Goal: Find contact information: Find contact information

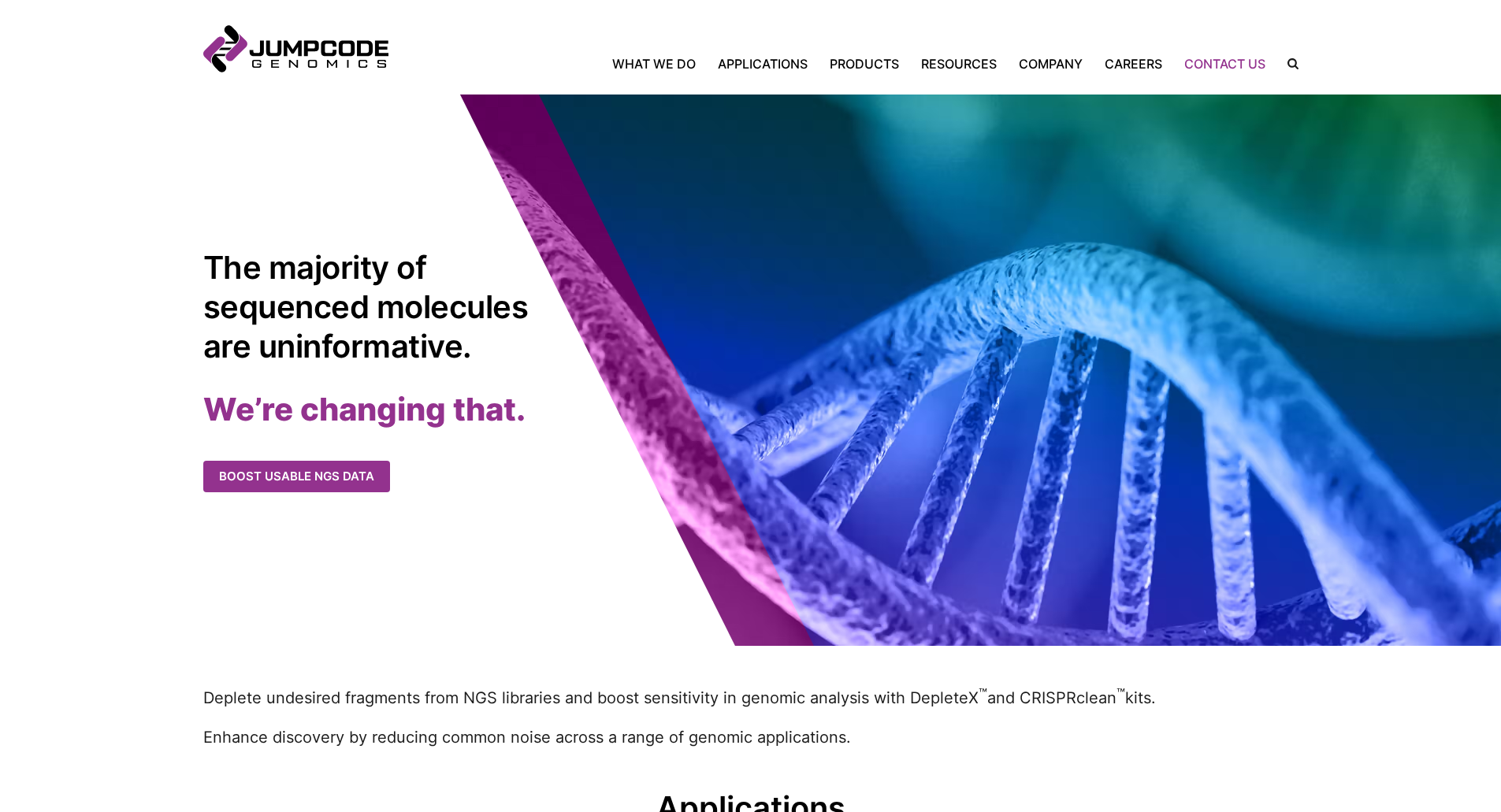
click at [1208, 60] on link "Contact Us" at bounding box center [1224, 63] width 103 height 19
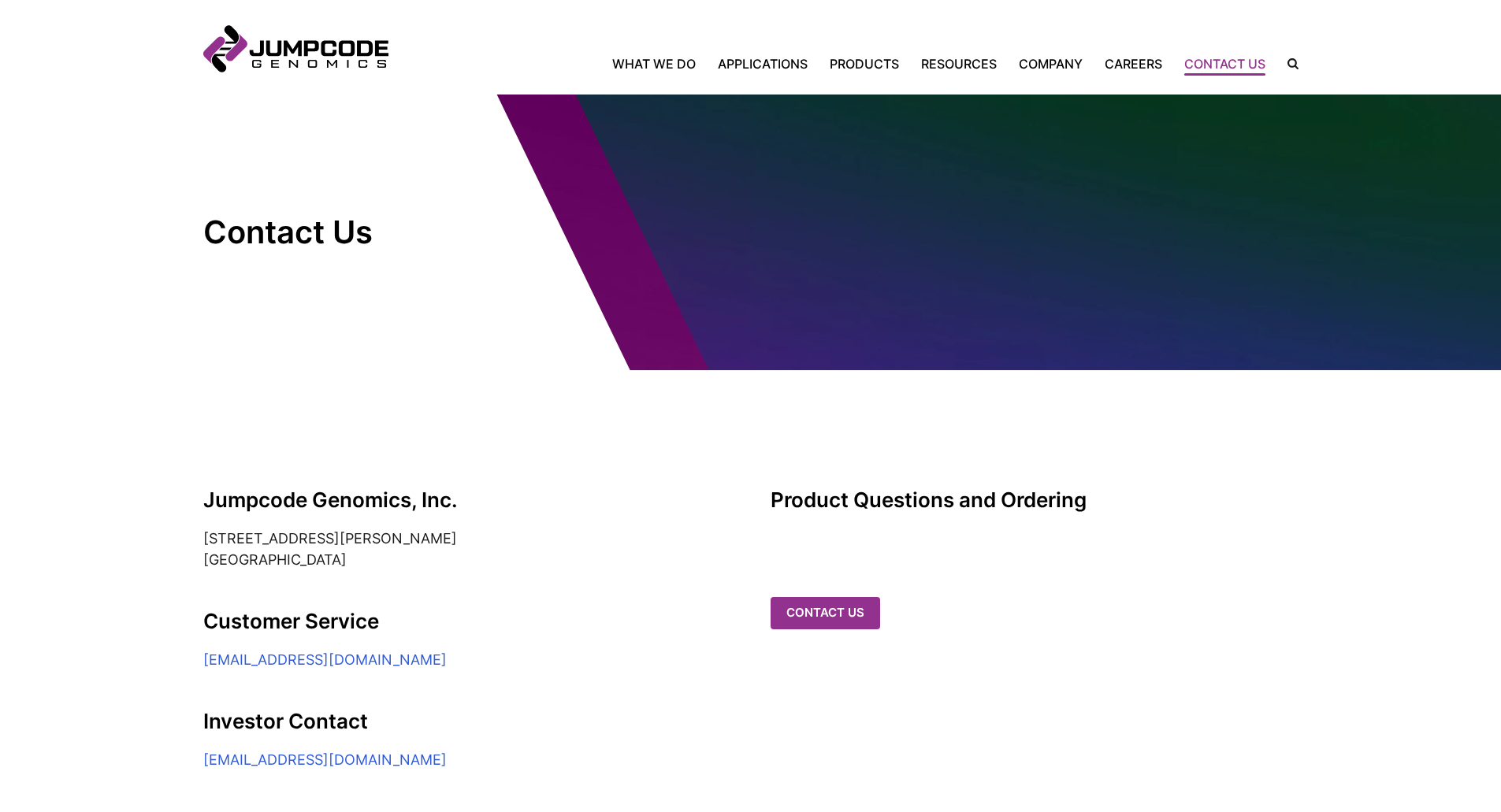
scroll to position [323, 0]
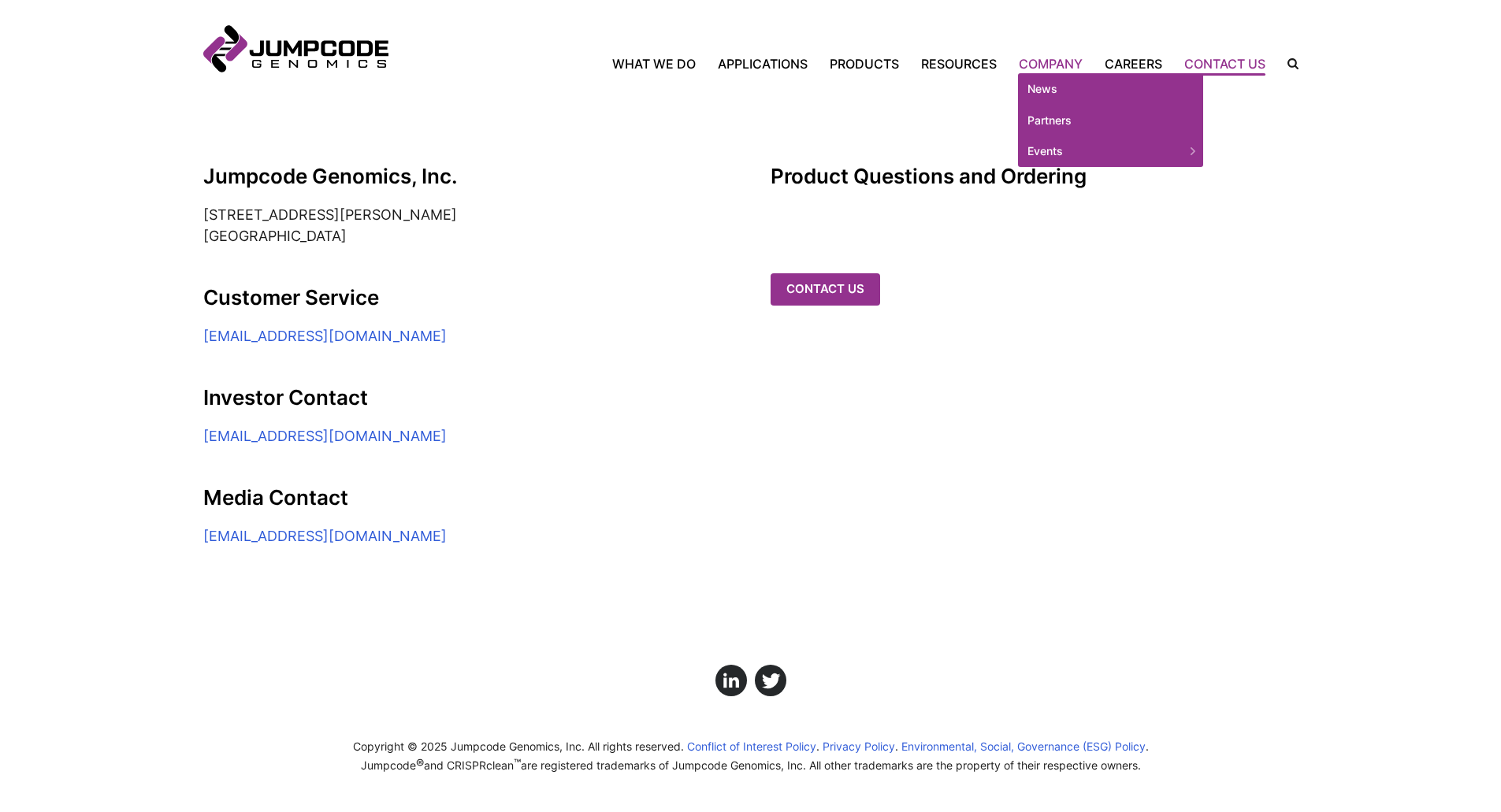
click at [1058, 70] on link "Company" at bounding box center [1050, 63] width 85 height 19
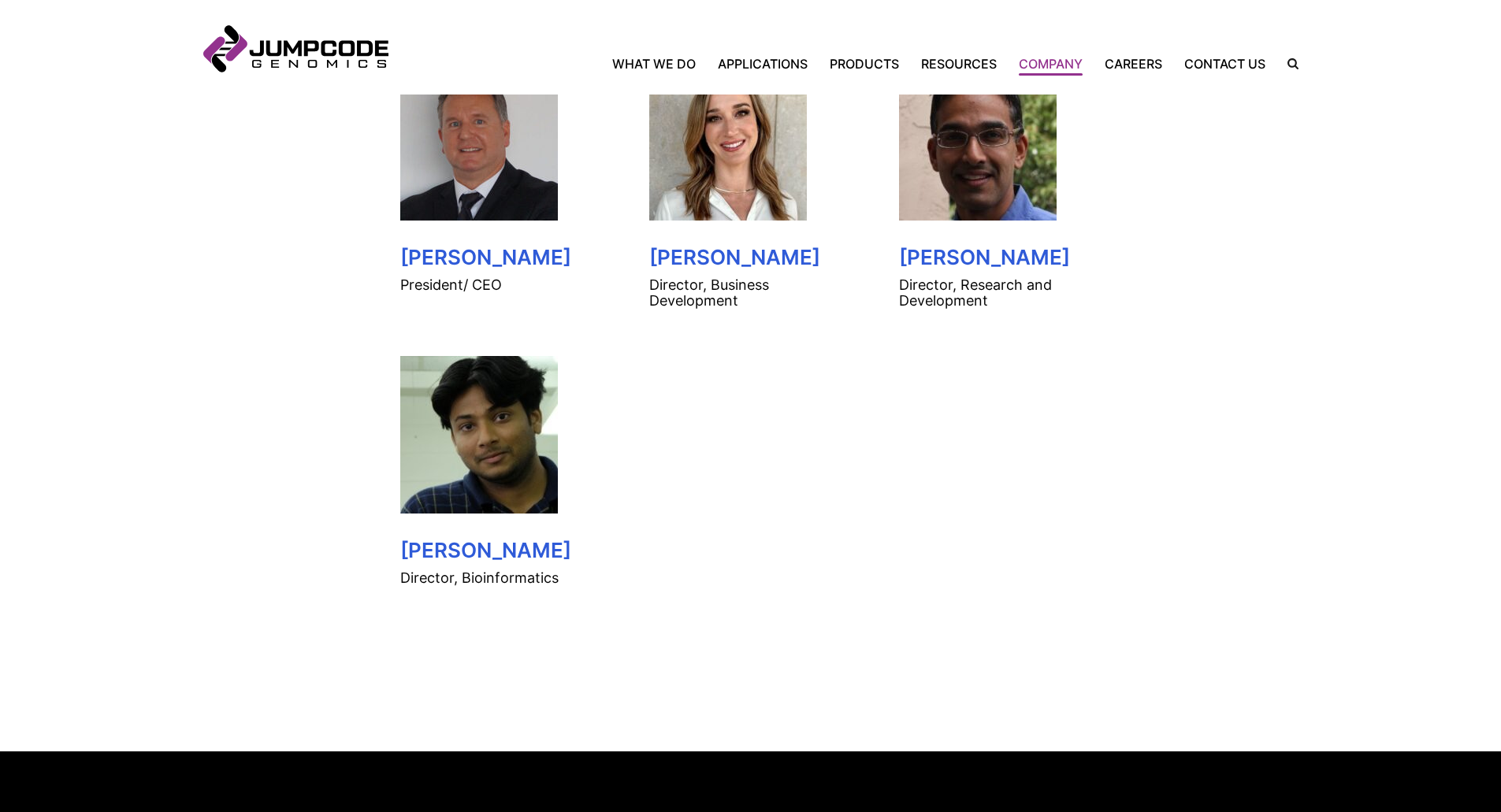
scroll to position [788, 0]
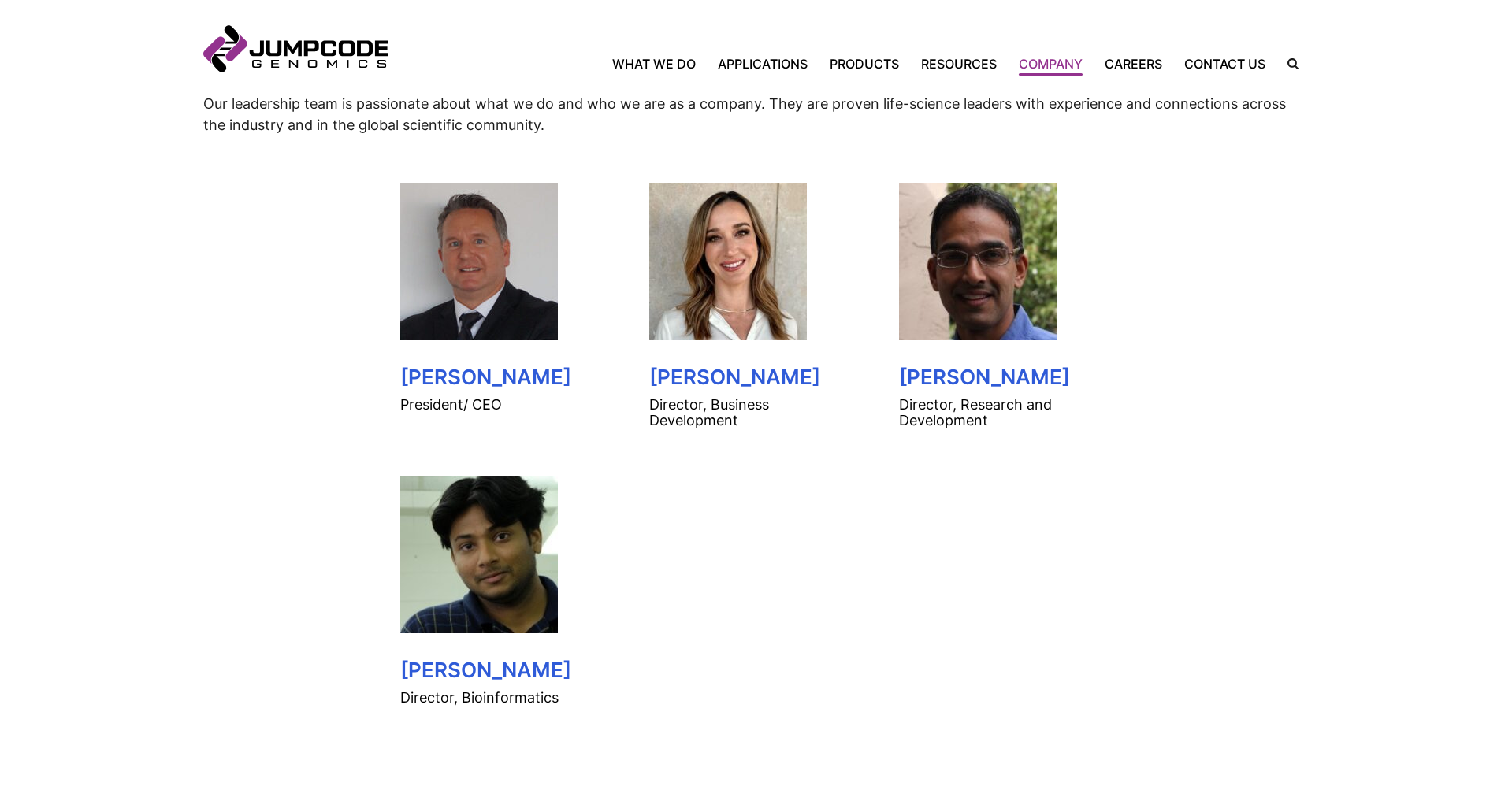
click at [460, 309] on img at bounding box center [478, 261] width 157 height 157
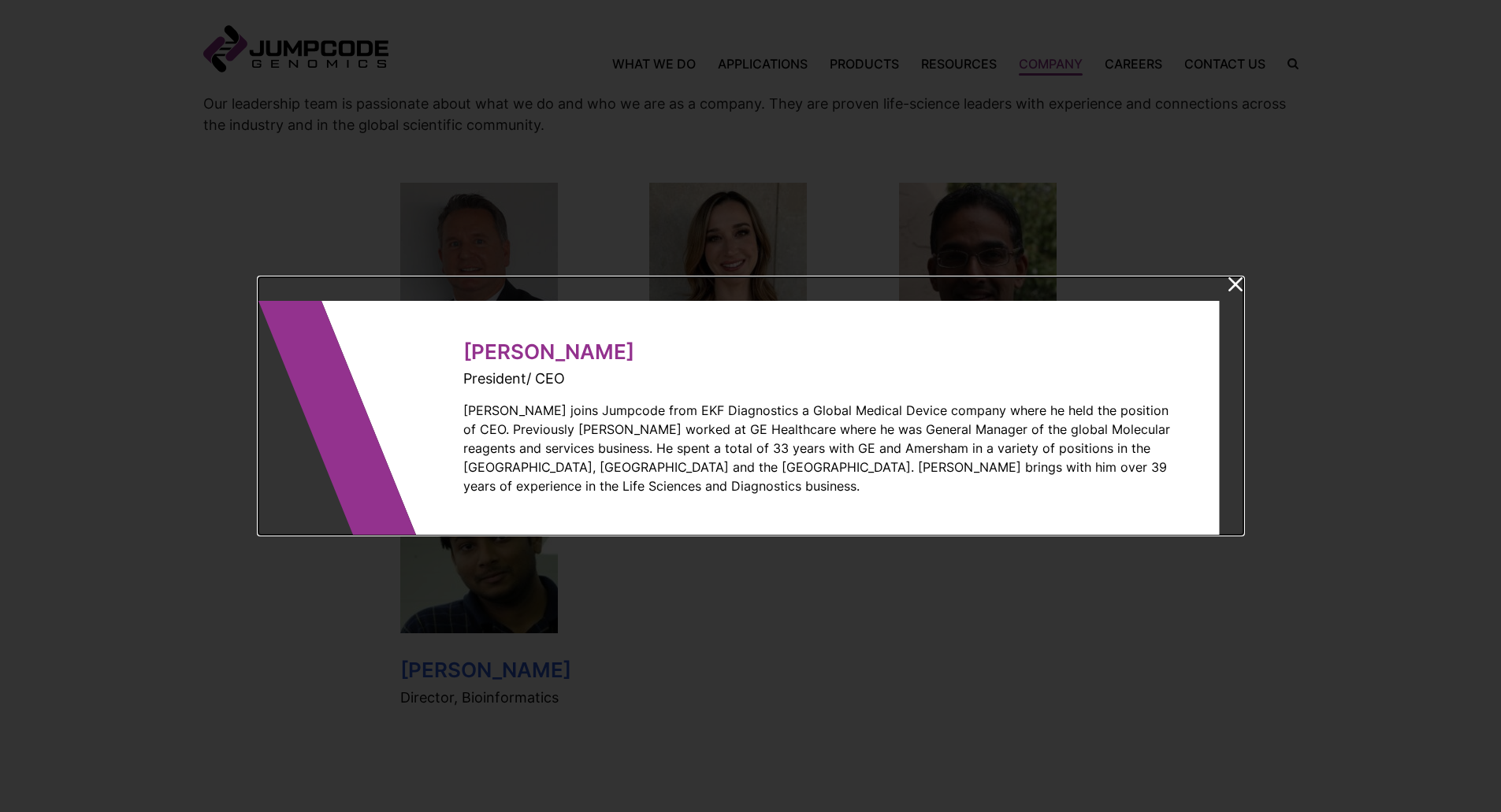
click at [1234, 291] on icon at bounding box center [1236, 285] width 15 height 15
